Goal: Communication & Community: Answer question/provide support

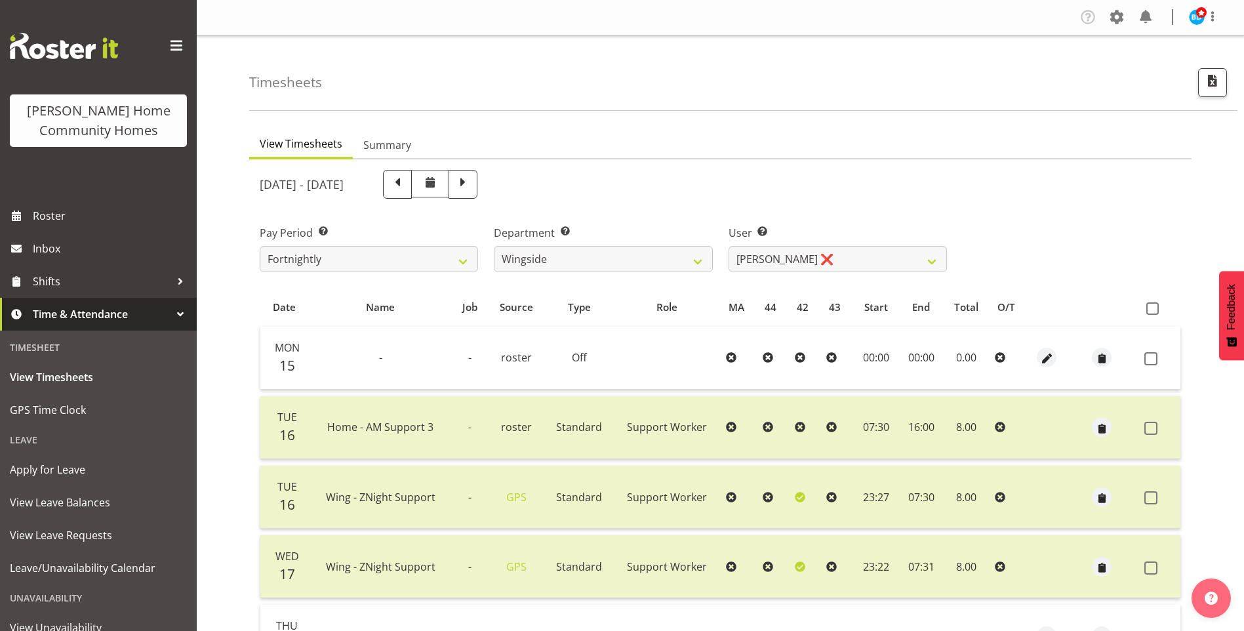
select select "749"
click at [1198, 26] on div "Company Settings Roles & Skills Tasks Jobs Employees Locations & Departments Ac…" at bounding box center [1155, 18] width 154 height 22
click at [1198, 21] on img at bounding box center [1197, 17] width 16 height 16
drag, startPoint x: 1159, startPoint y: 73, endPoint x: 1146, endPoint y: 73, distance: 13.1
click at [1159, 73] on link "Log Out" at bounding box center [1158, 69] width 126 height 24
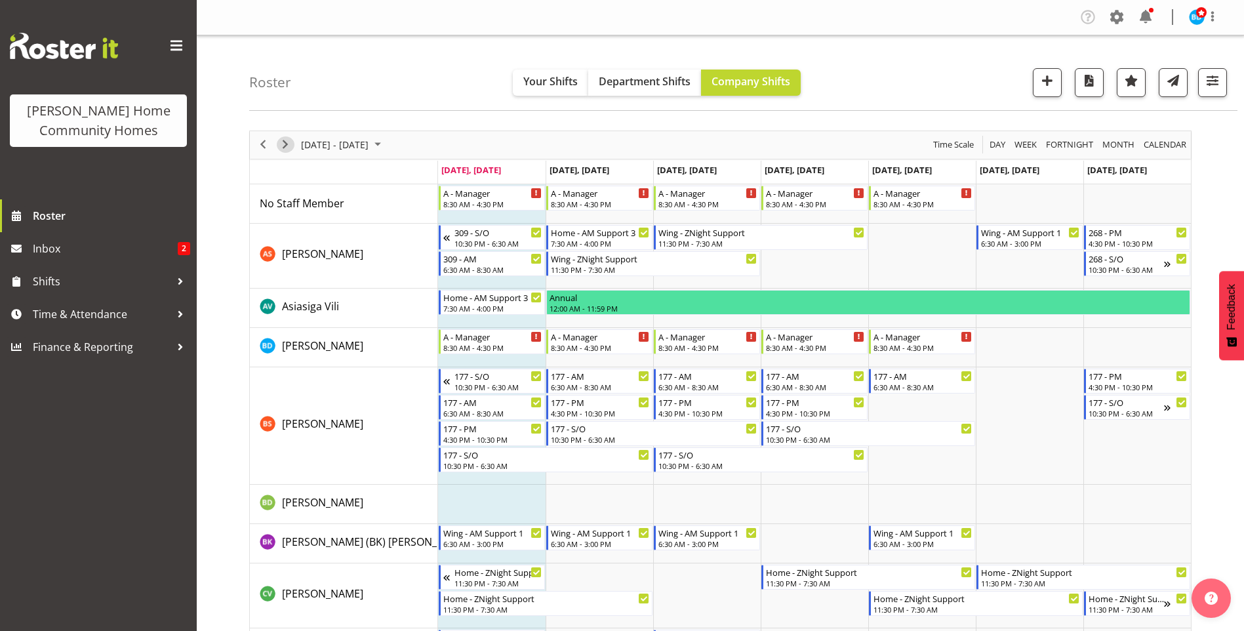
click at [279, 146] on span "Next" at bounding box center [285, 144] width 16 height 16
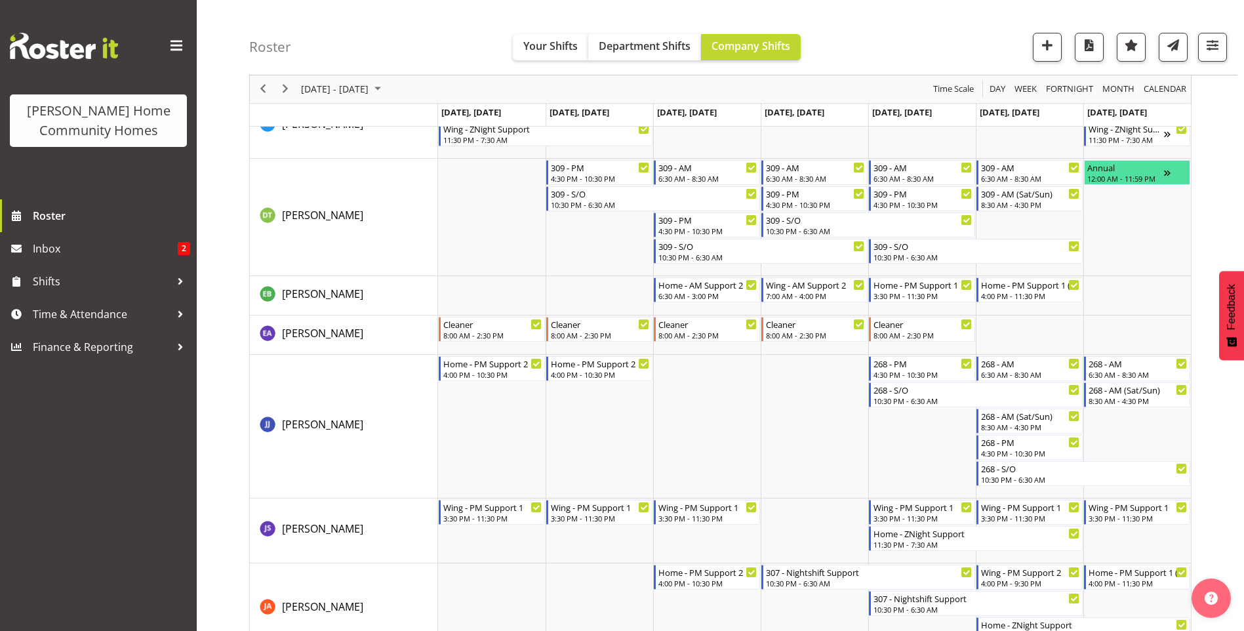
scroll to position [523, 0]
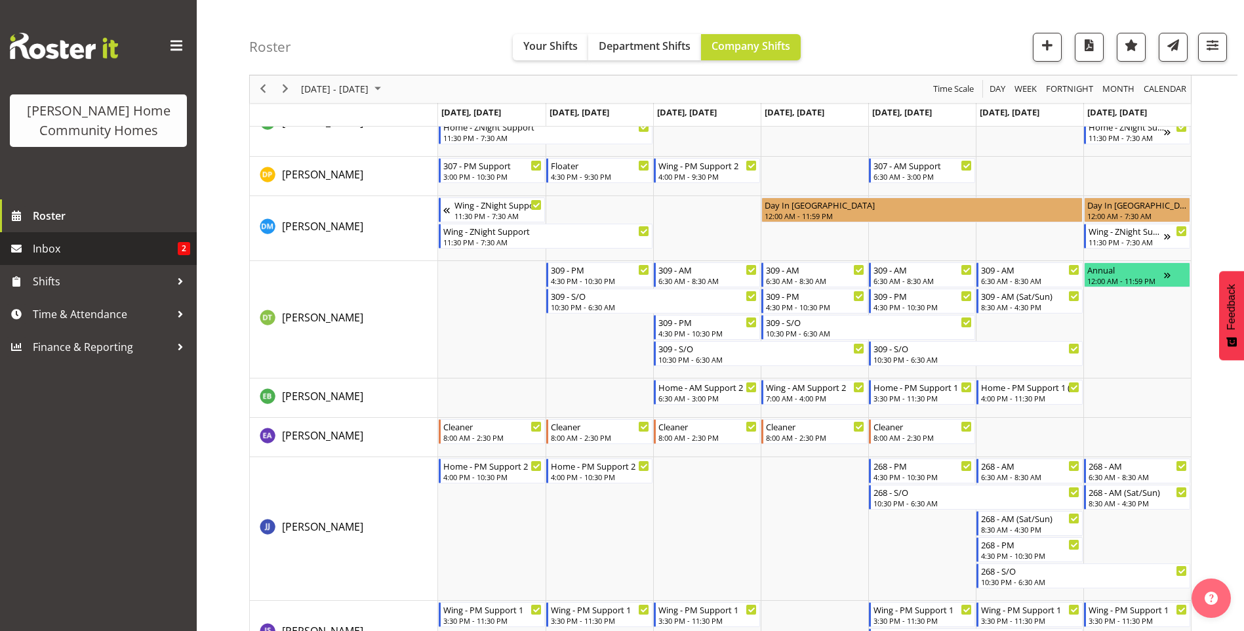
click at [79, 236] on link "Inbox 2" at bounding box center [98, 248] width 197 height 33
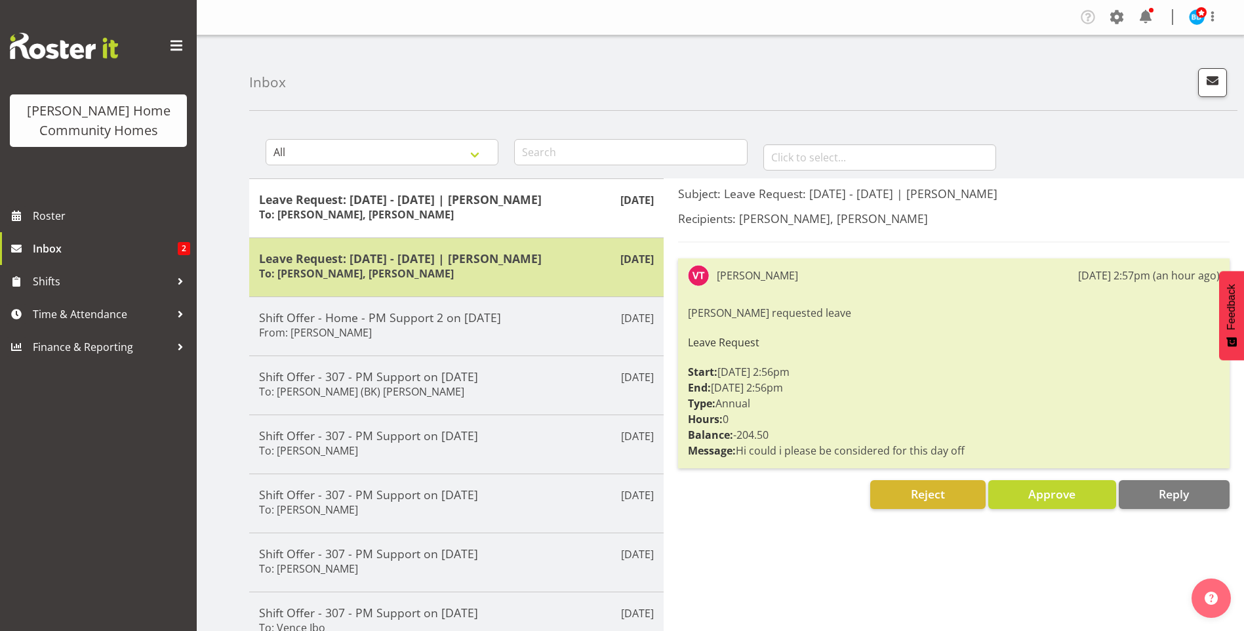
click at [403, 256] on h5 "Leave Request: [DATE] - [DATE] | [PERSON_NAME]" at bounding box center [456, 258] width 395 height 14
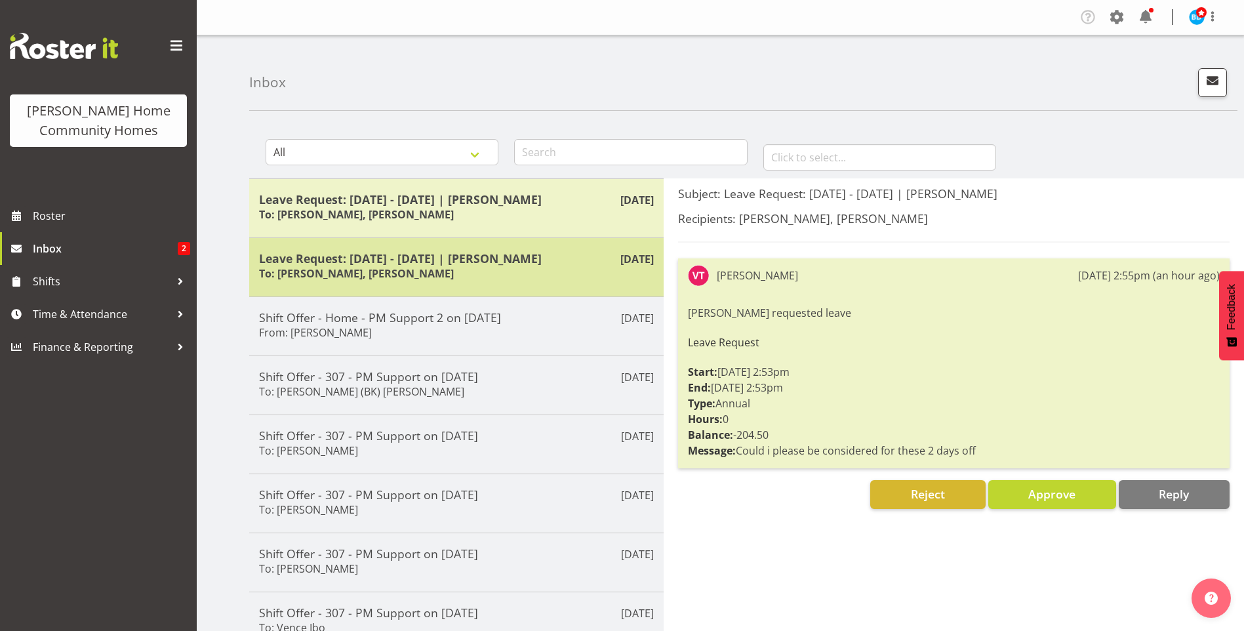
click at [436, 257] on h5 "Leave Request: [DATE] - [DATE] | [PERSON_NAME]" at bounding box center [456, 258] width 395 height 14
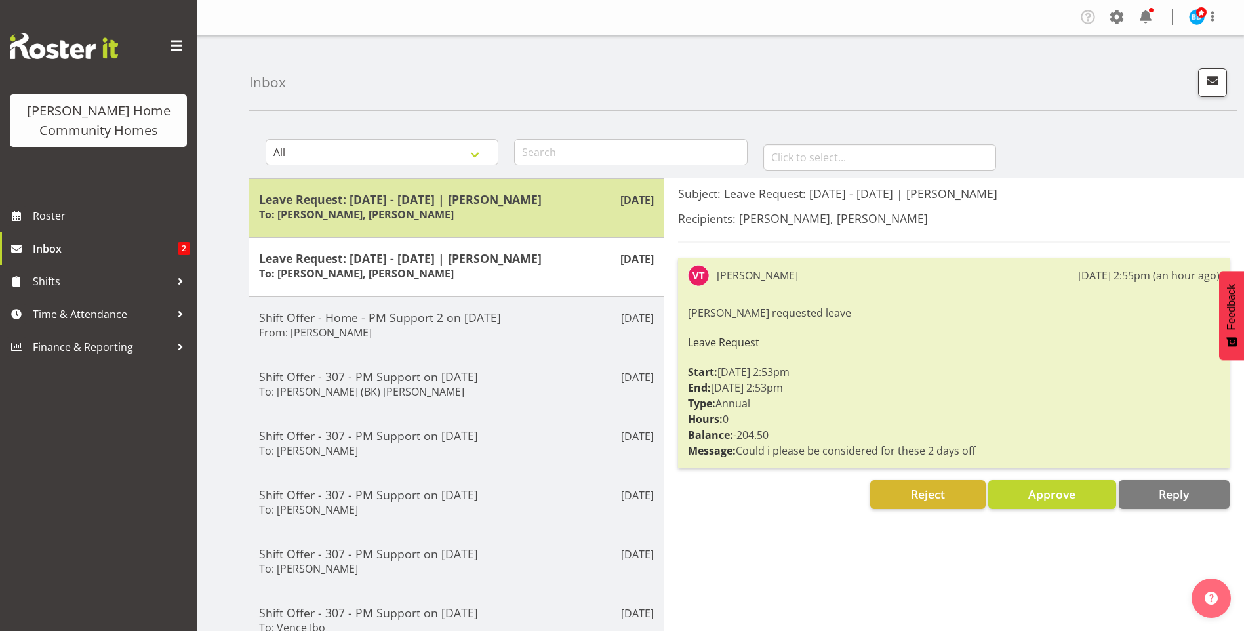
click at [329, 206] on div "Leave Request: [DATE] - [DATE] | [PERSON_NAME] To: [PERSON_NAME], [PERSON_NAME]" at bounding box center [456, 208] width 395 height 32
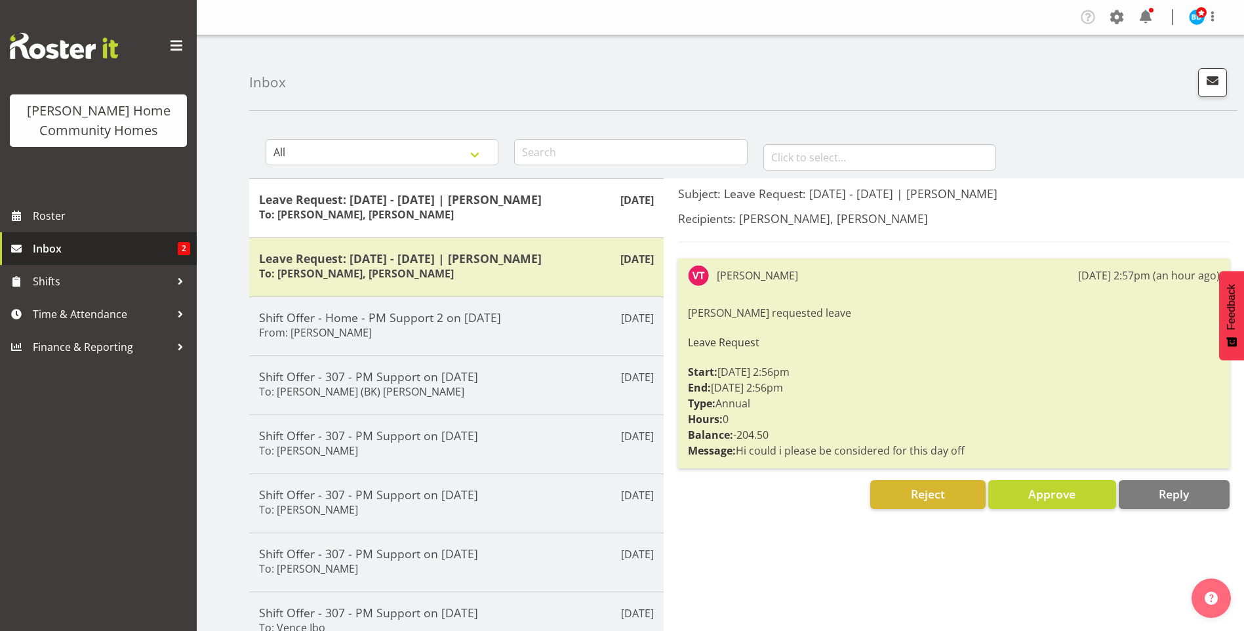
click at [136, 247] on span "Inbox" at bounding box center [105, 249] width 145 height 20
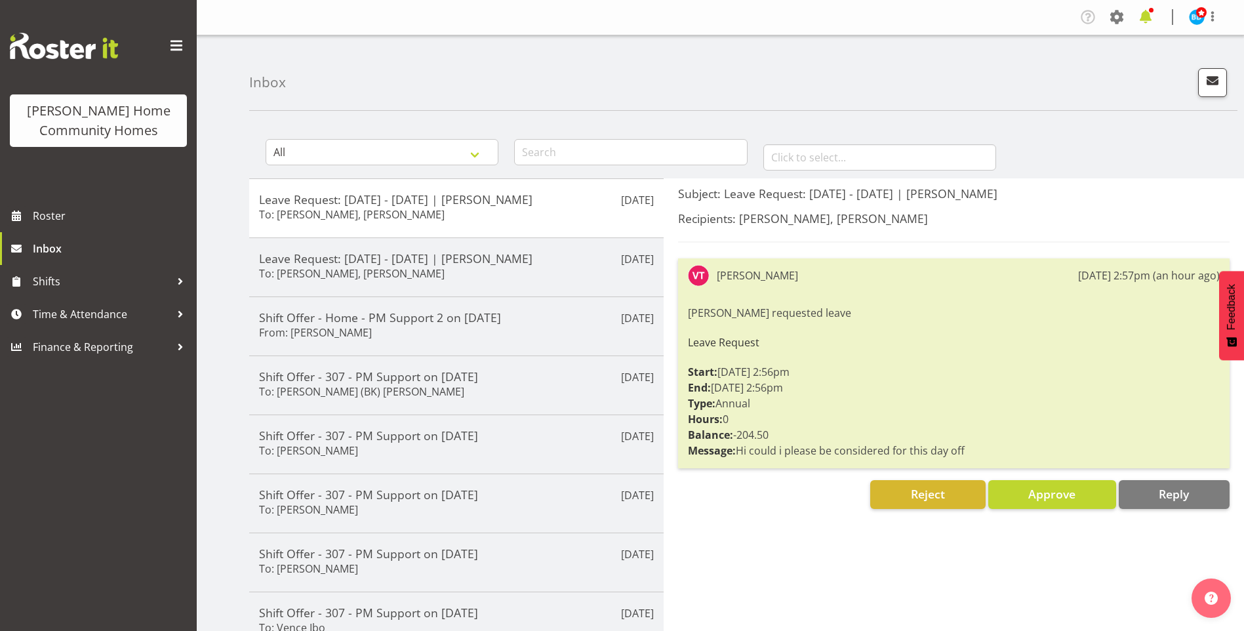
click at [1151, 18] on span at bounding box center [1146, 17] width 21 height 21
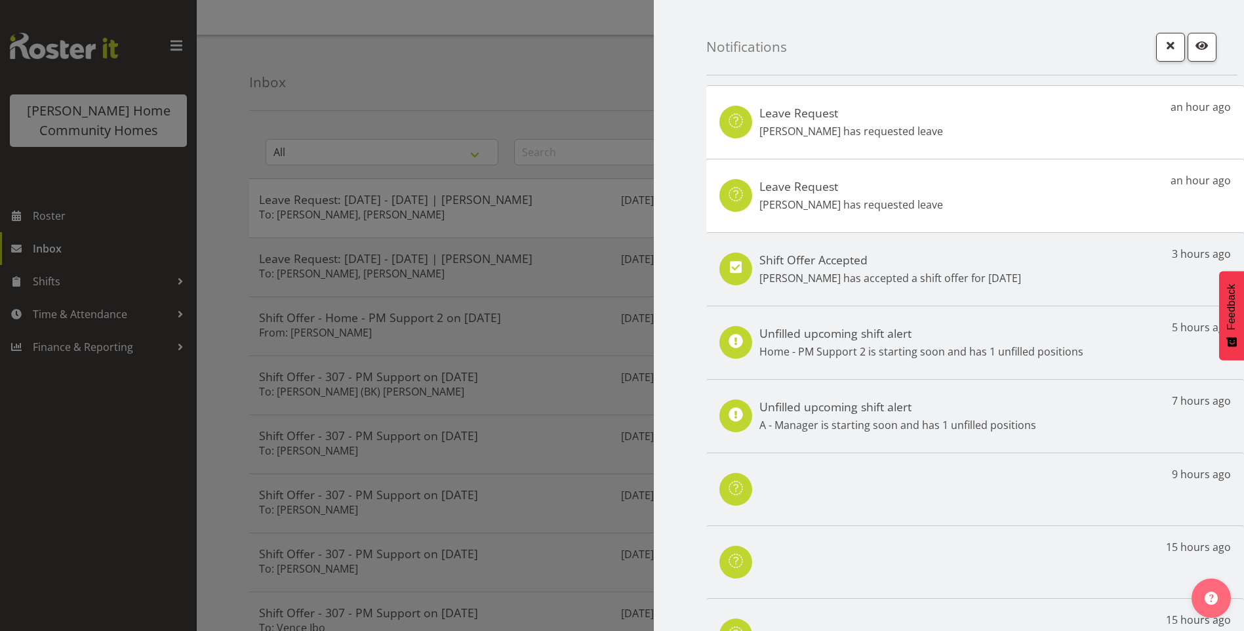
click at [941, 206] on p "Vanessa Thornley has requested leave" at bounding box center [852, 205] width 184 height 16
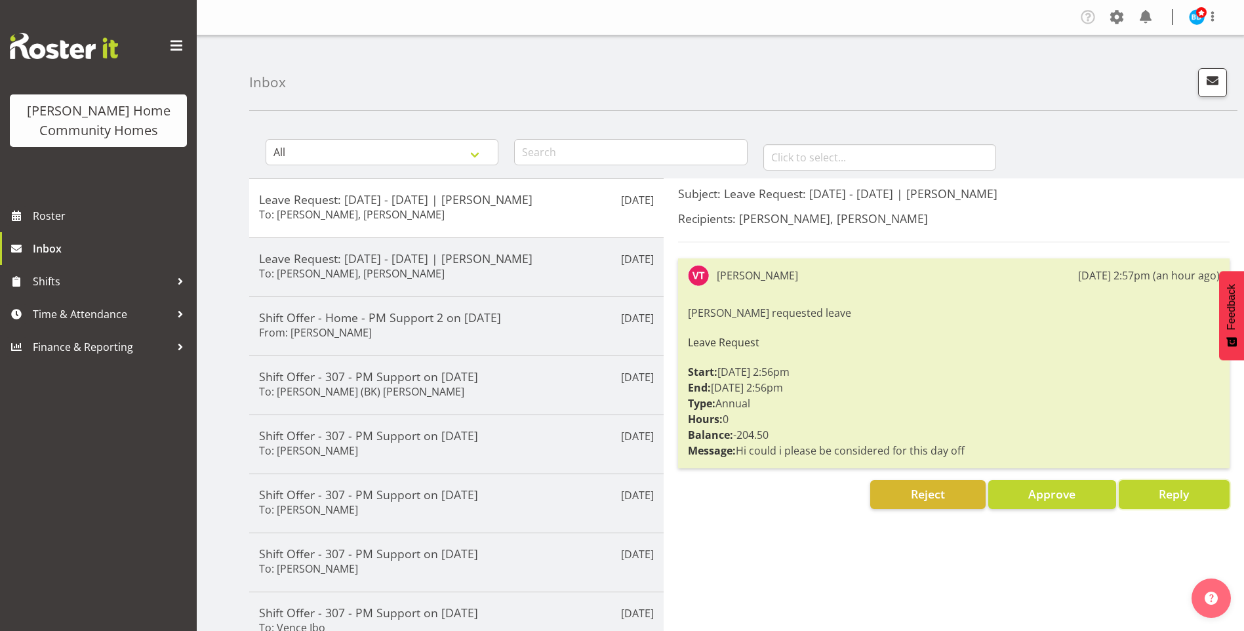
click at [1155, 499] on button "Reply" at bounding box center [1174, 494] width 111 height 29
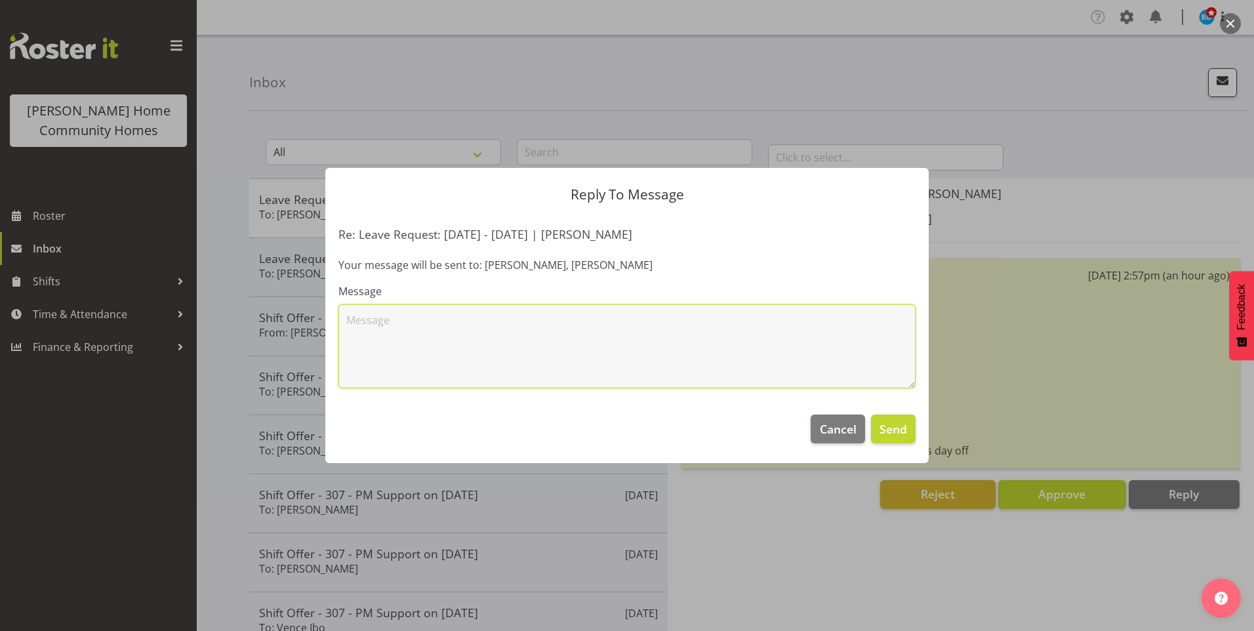
click at [527, 356] on textarea at bounding box center [626, 346] width 577 height 84
type textarea "Hi [PERSON_NAME], I am hoping there will be plenty of staff who are wanting to …"
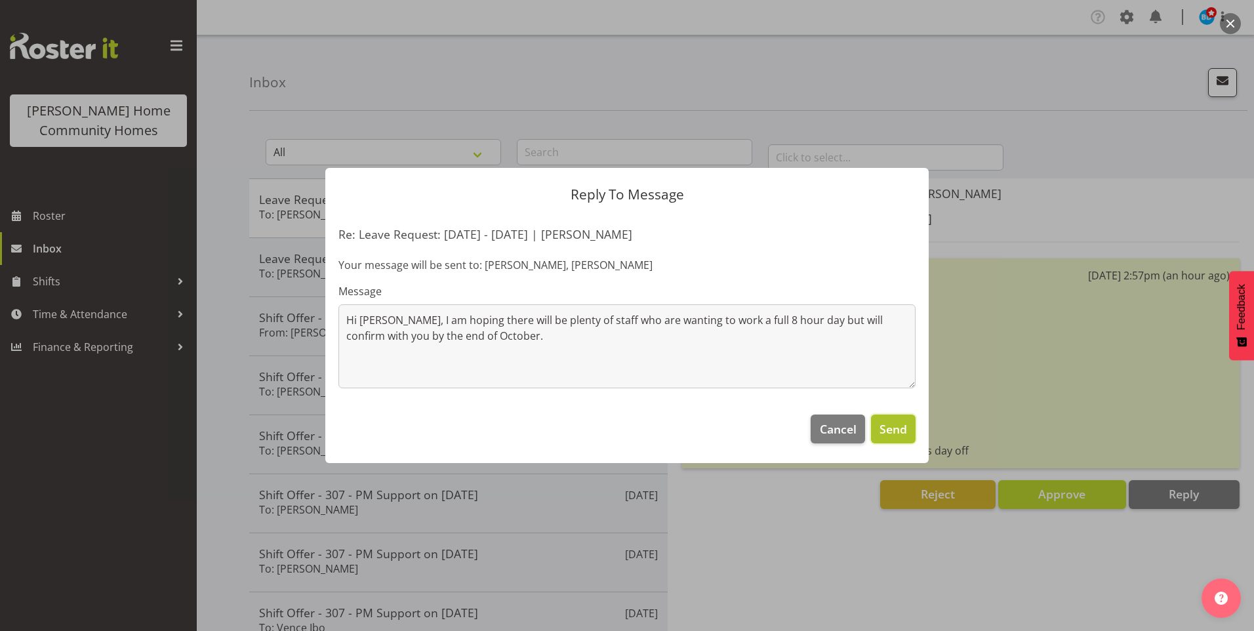
click at [890, 427] on span "Send" at bounding box center [894, 428] width 28 height 17
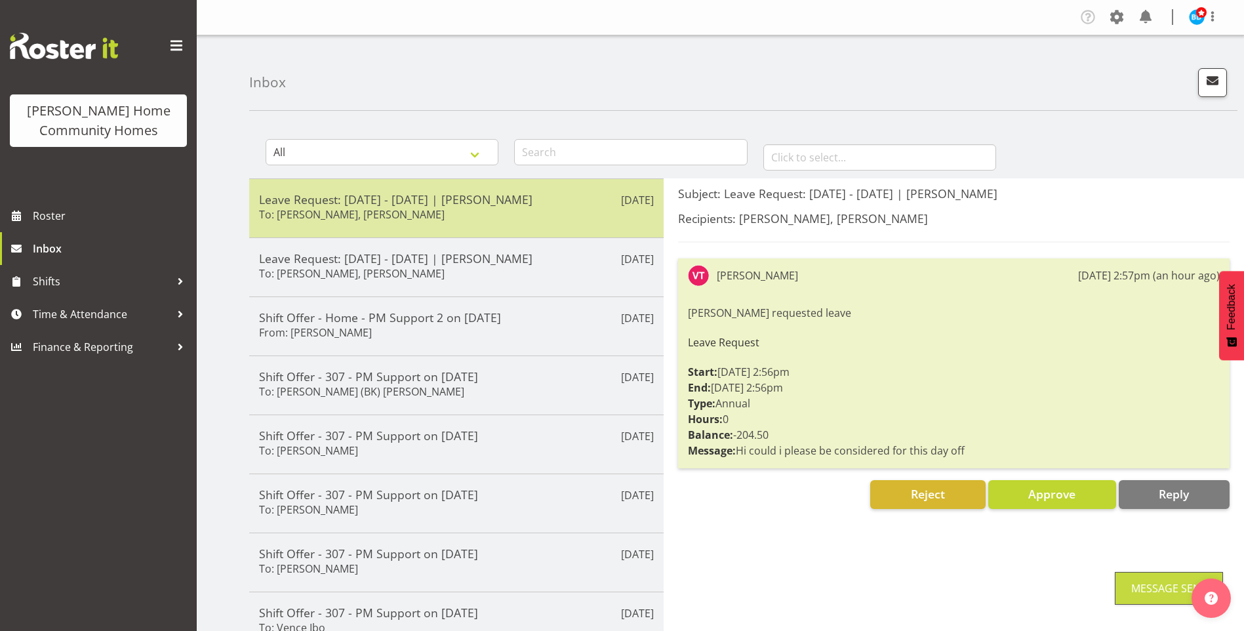
click at [523, 206] on h5 "Leave Request: [DATE] - [DATE] | [PERSON_NAME]" at bounding box center [456, 199] width 395 height 14
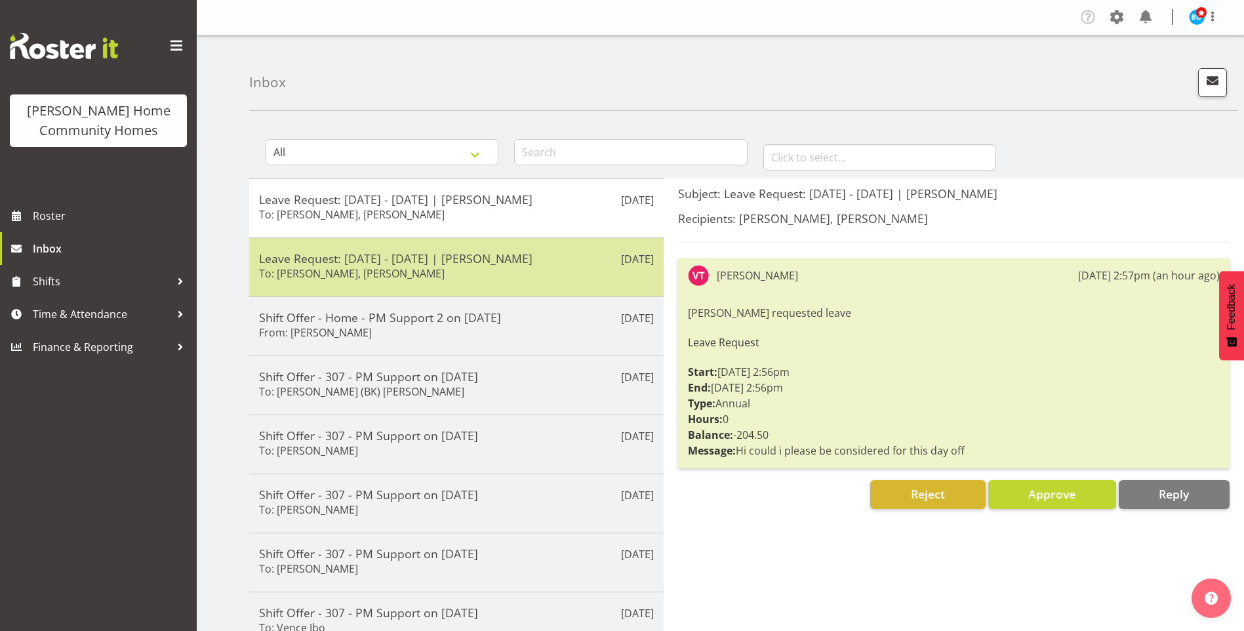
click at [459, 270] on div "Leave Request: [DATE] - [DATE] | [PERSON_NAME] To: [PERSON_NAME], [PERSON_NAME]" at bounding box center [456, 267] width 395 height 32
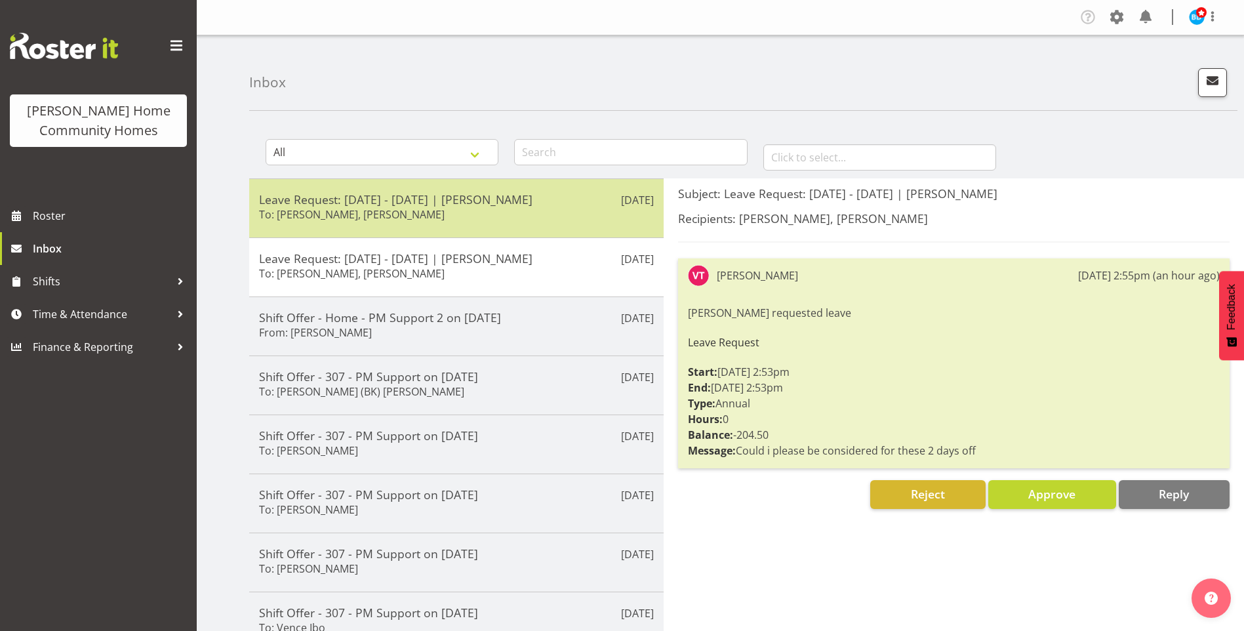
click at [534, 213] on div "Leave Request: [DATE] - [DATE] | [PERSON_NAME] To: [PERSON_NAME], [PERSON_NAME]" at bounding box center [456, 208] width 395 height 32
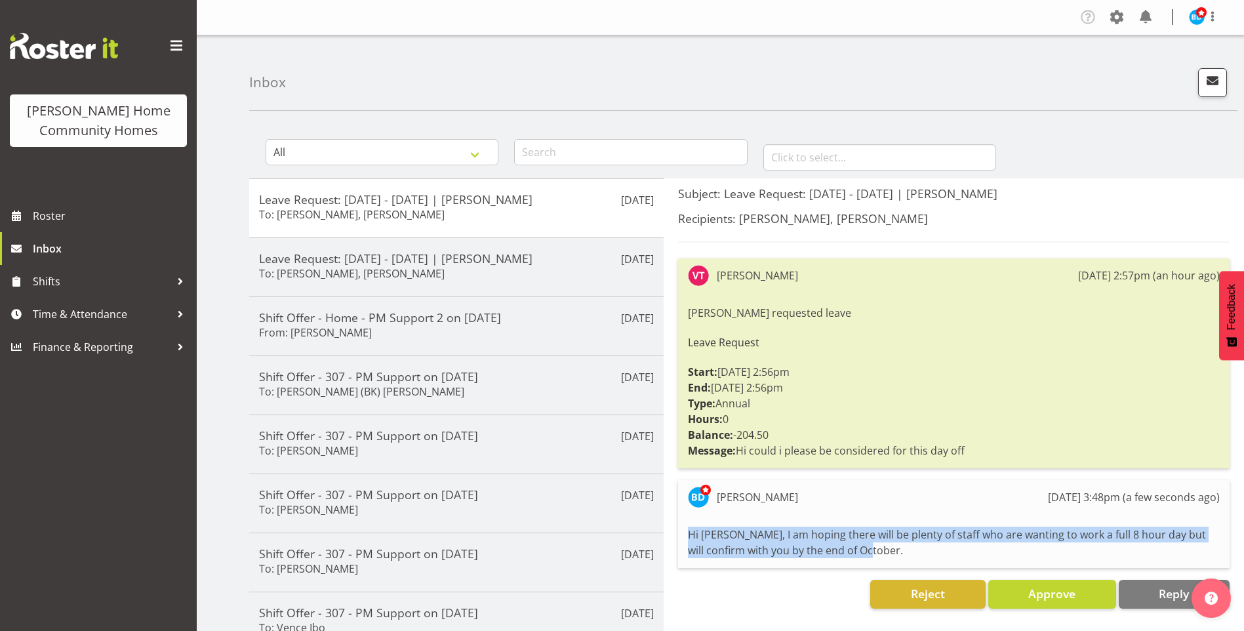
drag, startPoint x: 689, startPoint y: 534, endPoint x: 960, endPoint y: 558, distance: 272.0
click at [960, 558] on div "Hi [PERSON_NAME], I am hoping there will be plenty of staff who are wanting to …" at bounding box center [954, 542] width 532 height 38
drag, startPoint x: 960, startPoint y: 558, endPoint x: 880, endPoint y: 537, distance: 83.4
copy div "Hi [PERSON_NAME], I am hoping there will be plenty of staff who are wanting to …"
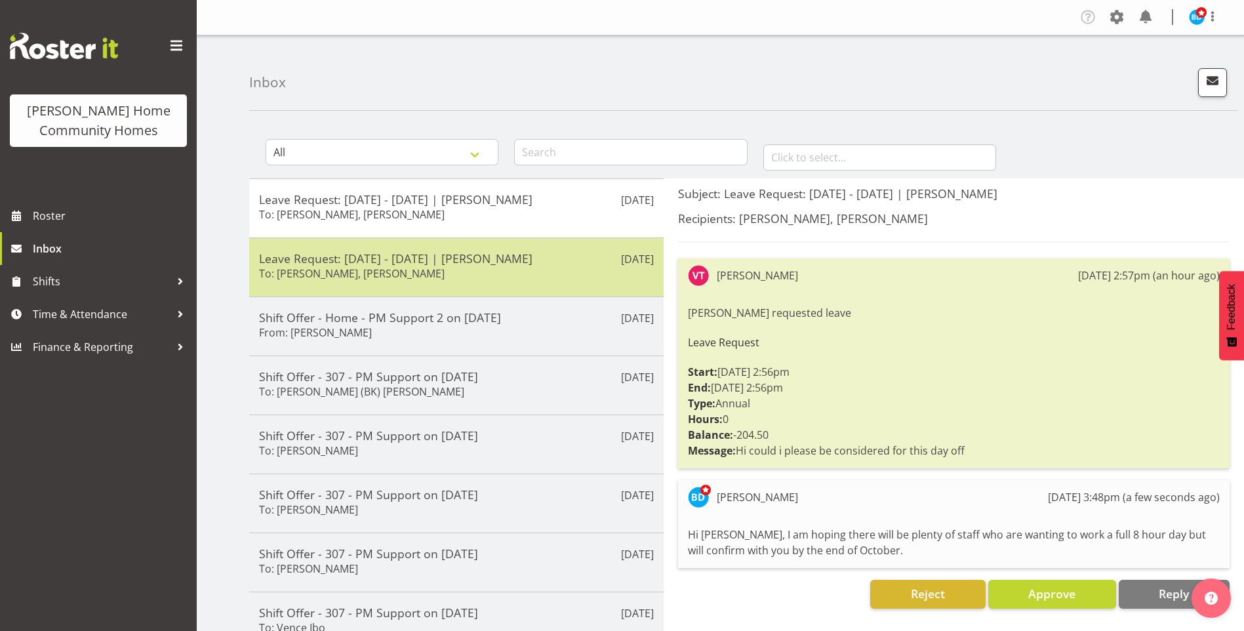
click at [459, 282] on div "Leave Request: [DATE] - [DATE] | [PERSON_NAME] To: [PERSON_NAME], [PERSON_NAME]" at bounding box center [456, 267] width 395 height 32
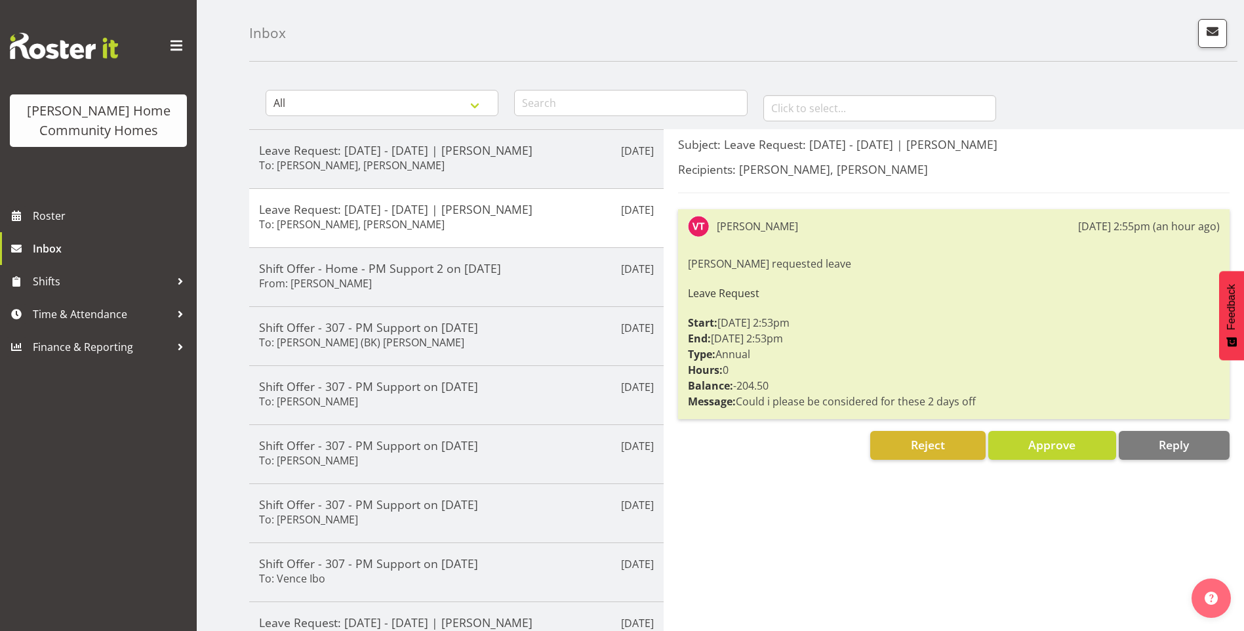
scroll to position [131, 0]
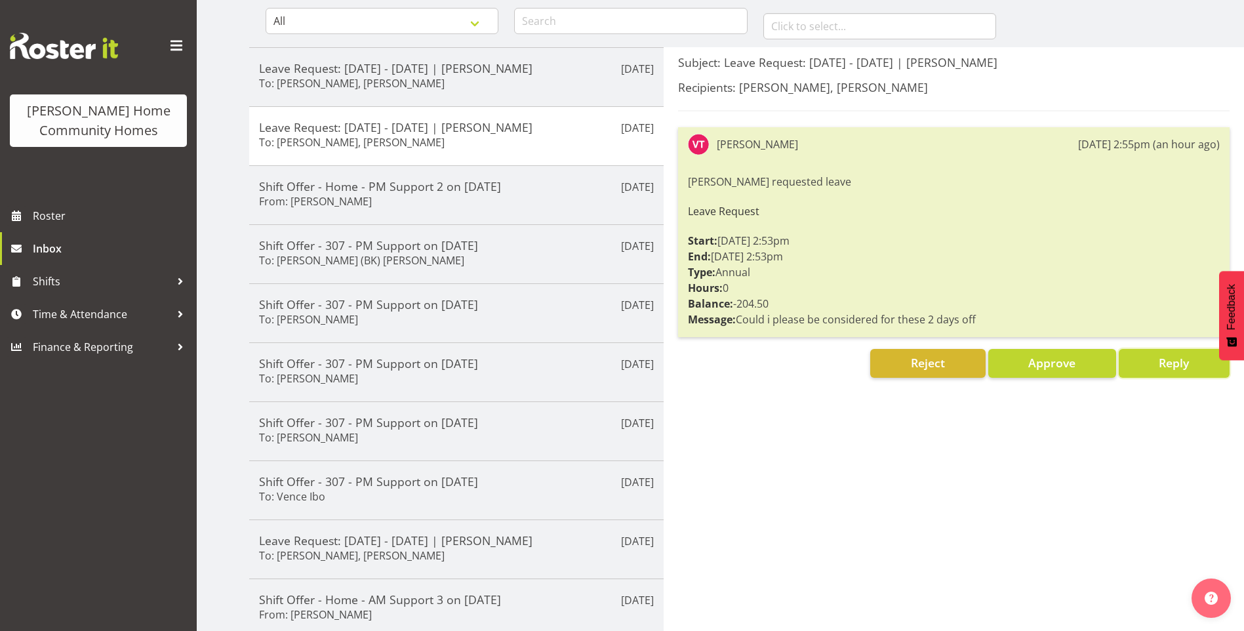
click at [1162, 371] on span "Reply" at bounding box center [1174, 362] width 30 height 17
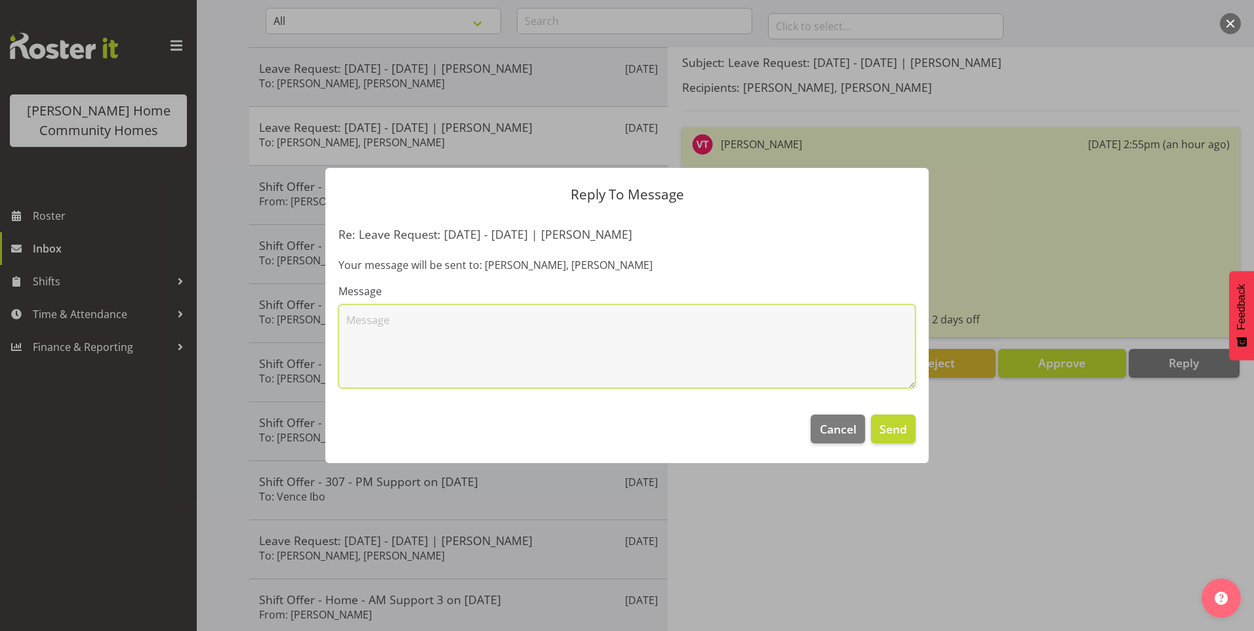
click at [468, 338] on textarea at bounding box center [626, 346] width 577 height 84
paste textarea "Hi [PERSON_NAME], I am hoping there will be plenty of staff who are wanting to …"
click at [803, 321] on textarea "Hi [PERSON_NAME], I am hoping there will be plenty of staff who are wanting to …" at bounding box center [626, 346] width 577 height 84
click at [633, 340] on textarea "Hi [PERSON_NAME], I am hoping there will be plenty of staff who are wanting to …" at bounding box center [626, 346] width 577 height 84
drag, startPoint x: 700, startPoint y: 322, endPoint x: 802, endPoint y: 326, distance: 102.4
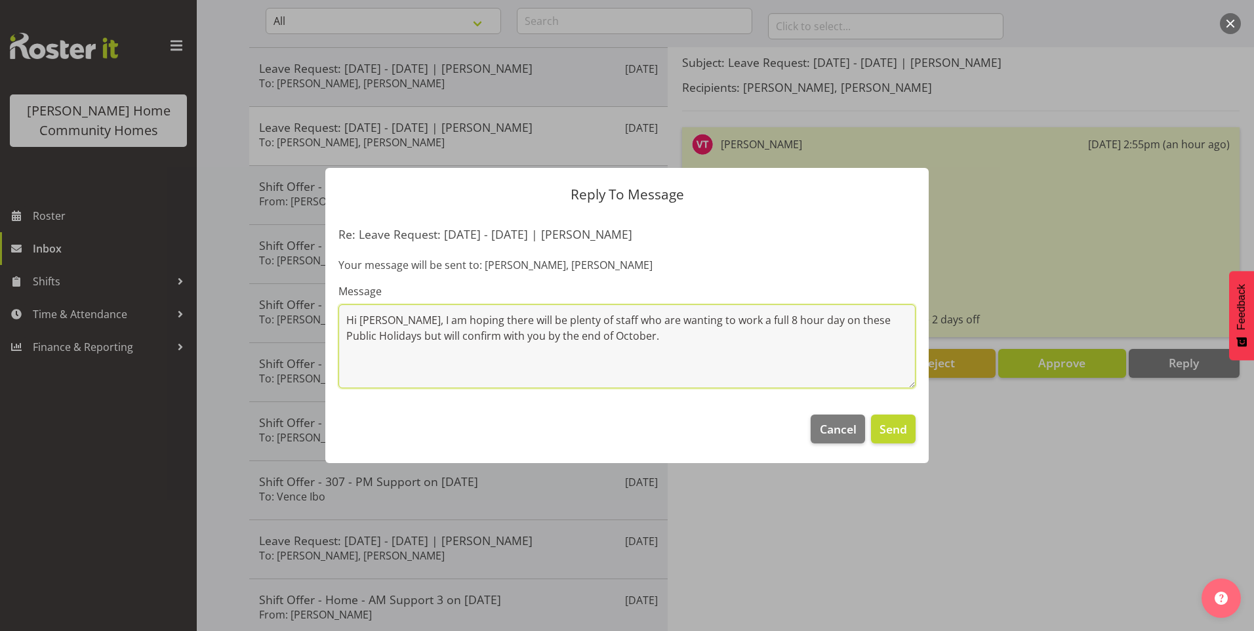
click at [802, 326] on textarea "Hi [PERSON_NAME], I am hoping there will be plenty of staff who are wanting to …" at bounding box center [626, 346] width 577 height 84
click at [563, 338] on textarea "Hi [PERSON_NAME], I am hoping there will be plenty of staff who are wanting to …" at bounding box center [626, 346] width 577 height 84
type textarea "Hi [PERSON_NAME], I am hoping there will be plenty of staff who are wanting to …"
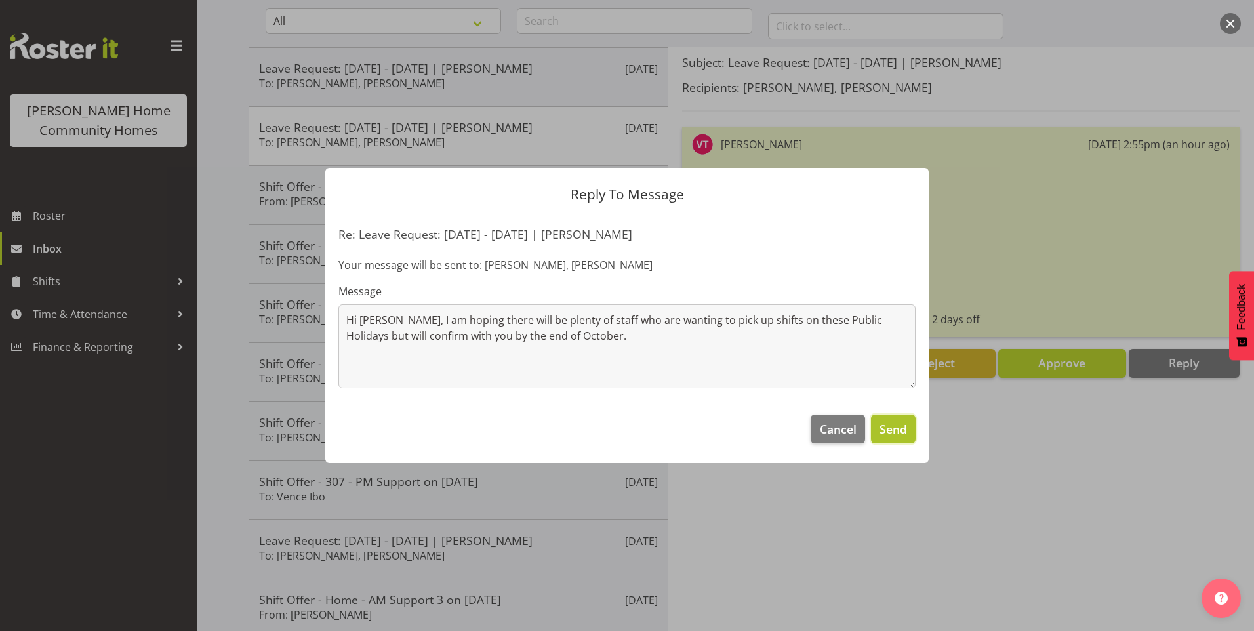
click at [893, 432] on span "Send" at bounding box center [894, 428] width 28 height 17
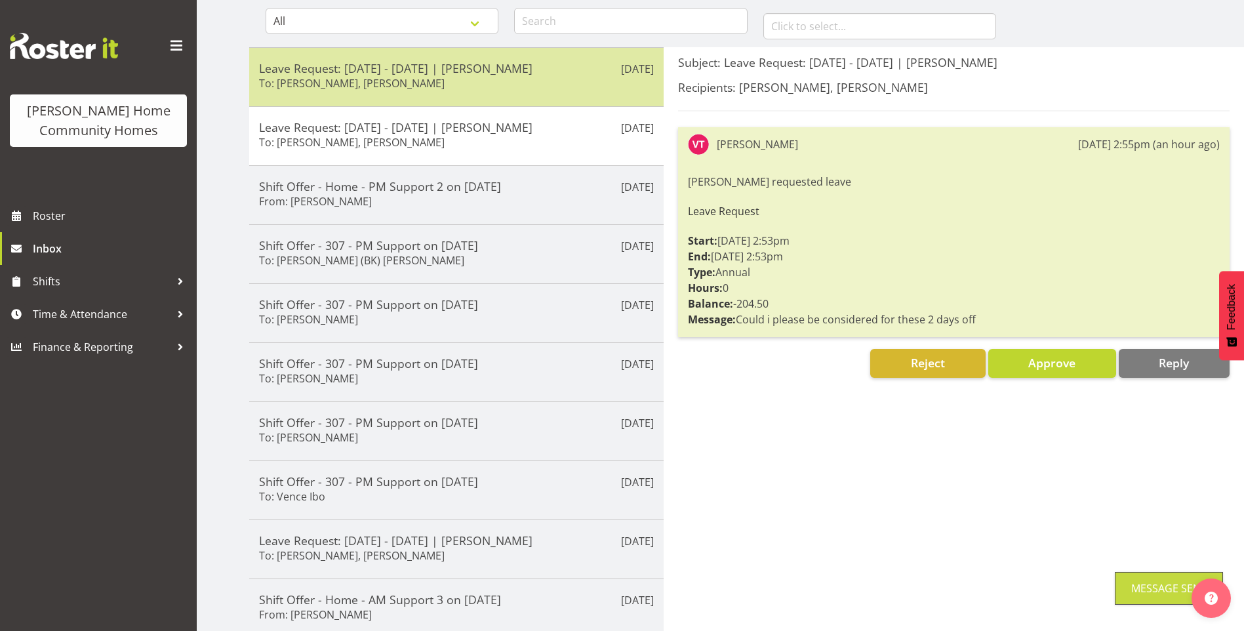
click at [333, 83] on h6 "To: [PERSON_NAME], [PERSON_NAME]" at bounding box center [352, 83] width 186 height 13
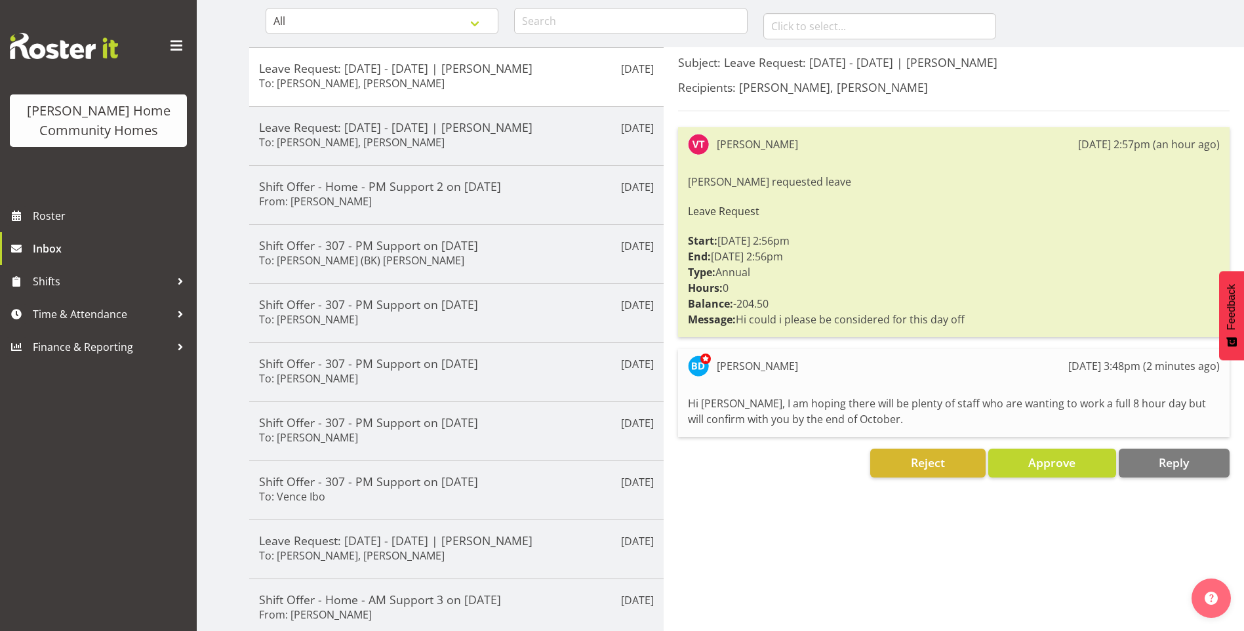
scroll to position [0, 0]
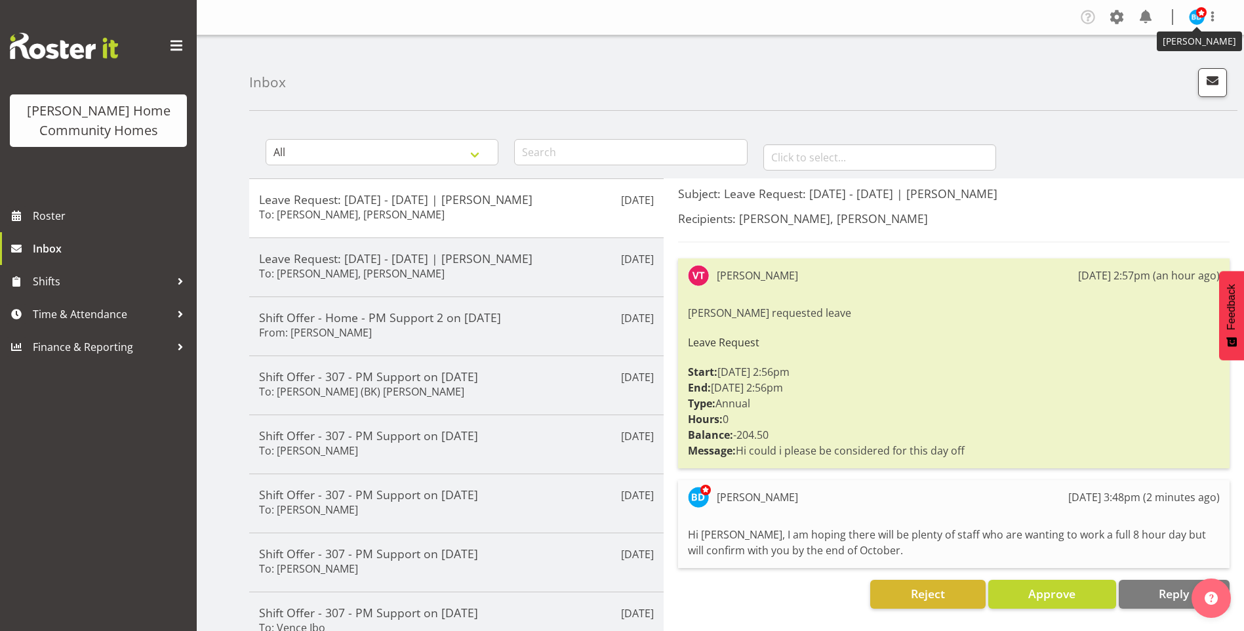
click at [1194, 10] on figure at bounding box center [1197, 17] width 16 height 16
click at [1155, 64] on link "Log Out" at bounding box center [1158, 69] width 126 height 24
